Goal: Transaction & Acquisition: Book appointment/travel/reservation

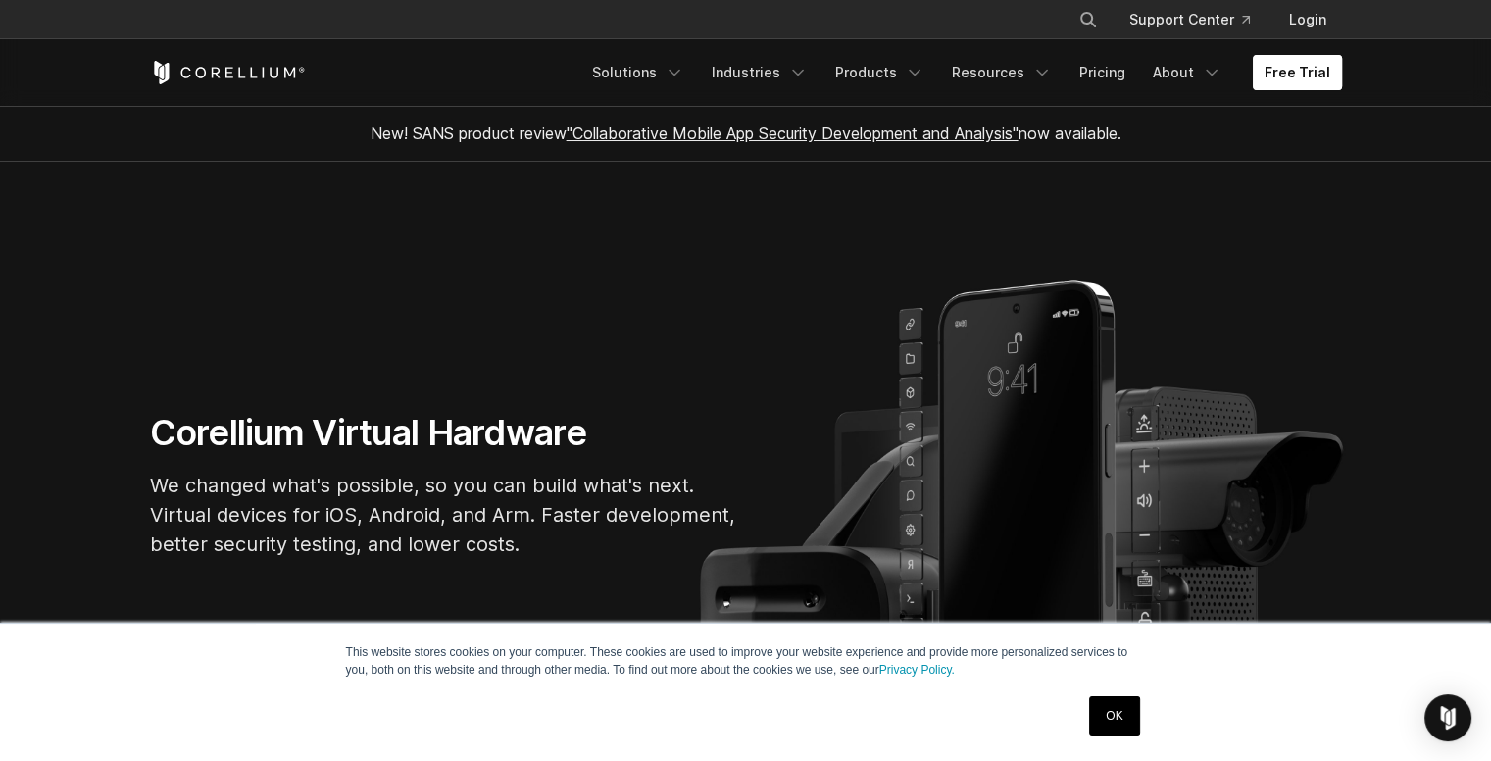
click at [1305, 79] on link "Free Trial" at bounding box center [1296, 72] width 89 height 35
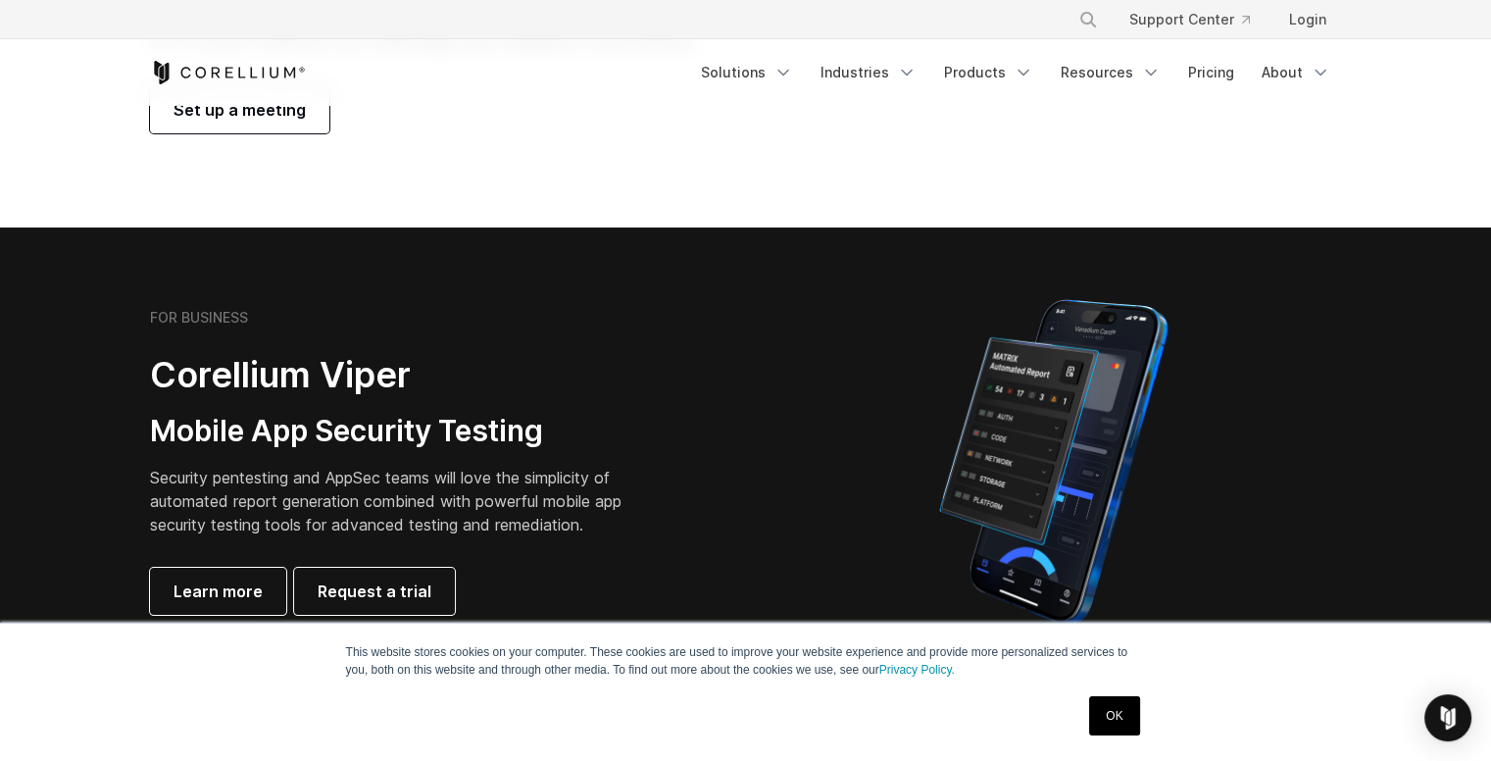
scroll to position [3, 0]
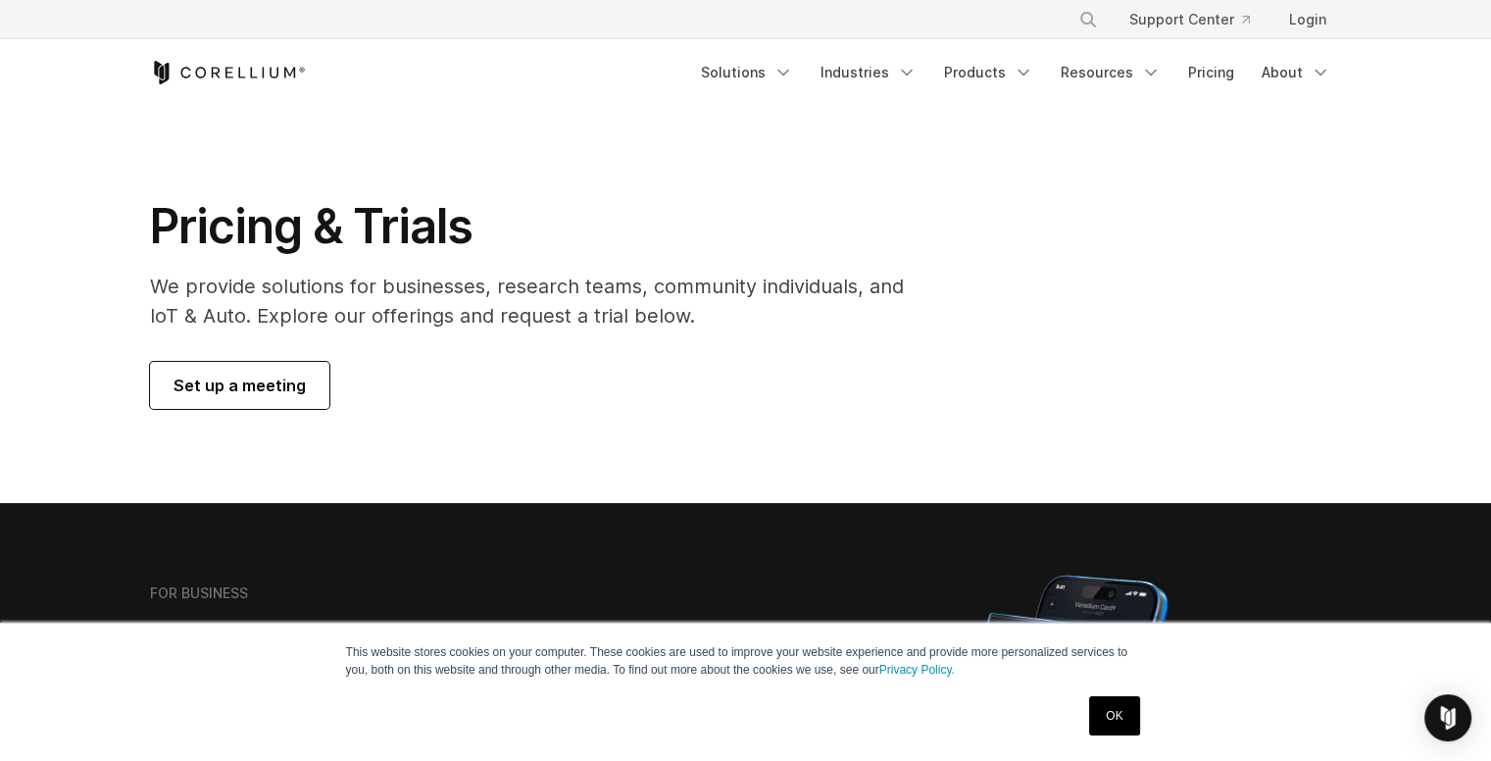
click at [176, 397] on link "Set up a meeting" at bounding box center [239, 385] width 179 height 47
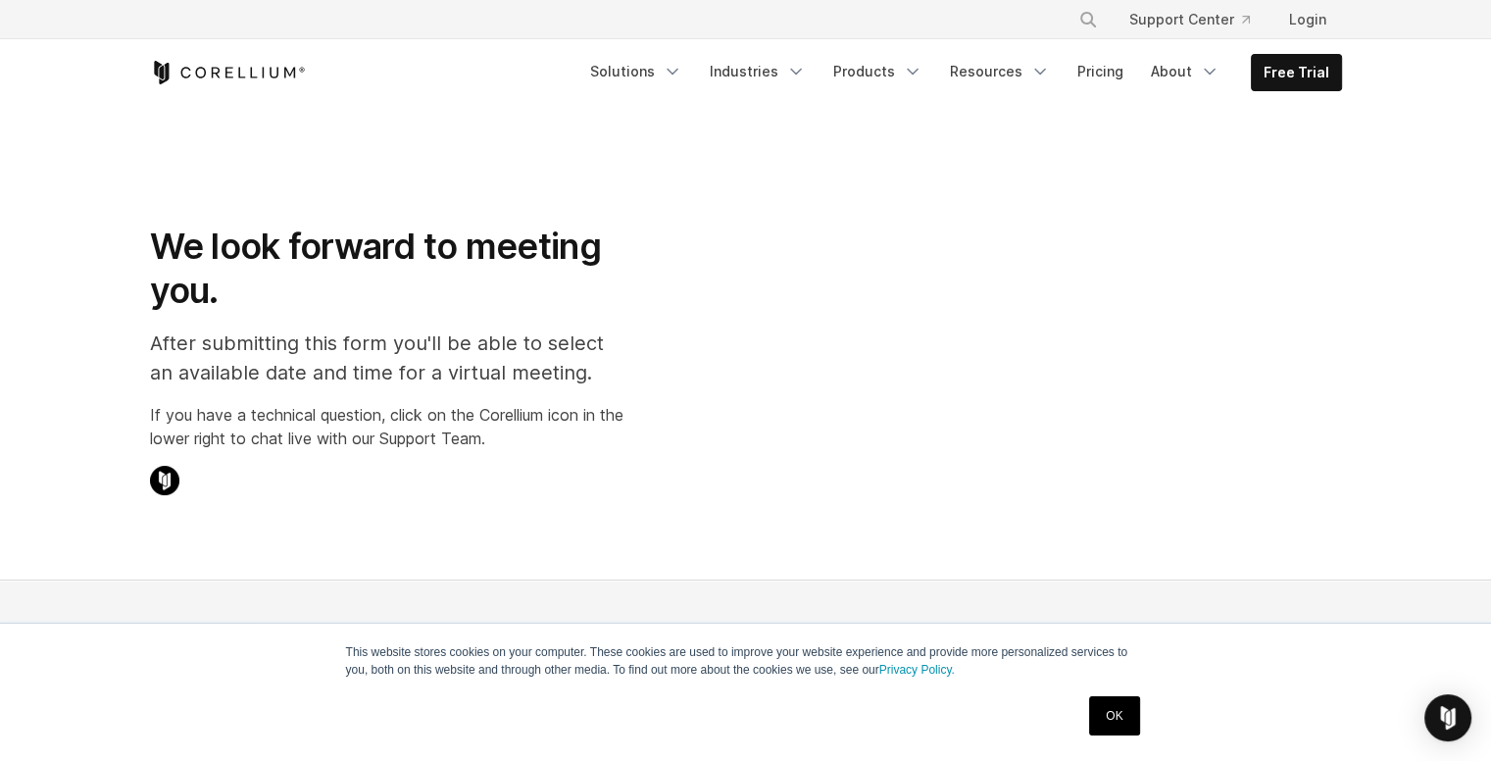
select select "**"
